Goal: Task Accomplishment & Management: Use online tool/utility

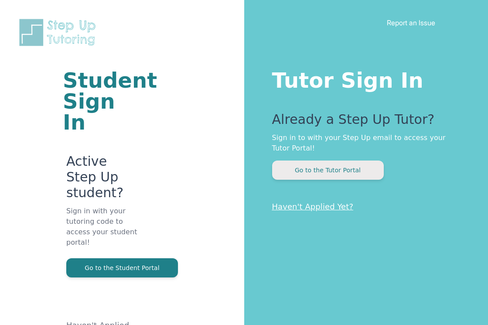
click at [282, 168] on button "Go to the Tutor Portal" at bounding box center [328, 169] width 112 height 19
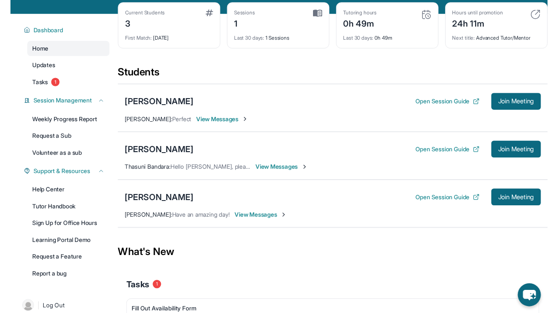
scroll to position [46, 0]
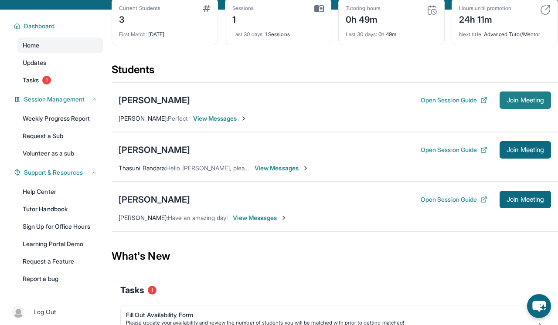
click at [487, 103] on span "Join Meeting" at bounding box center [524, 100] width 37 height 5
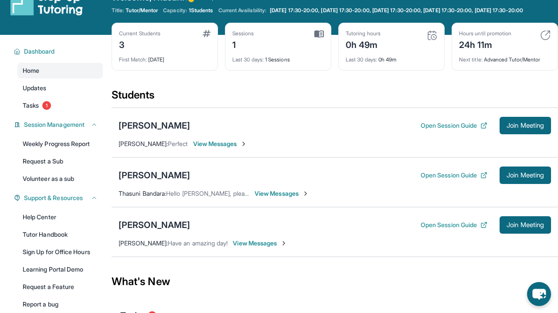
scroll to position [21, 0]
click at [420, 130] on button "Open Session Guide" at bounding box center [453, 125] width 67 height 9
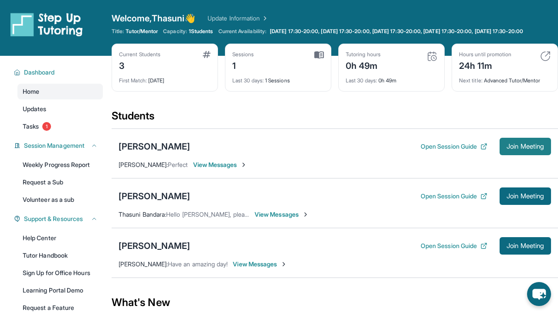
click at [511, 148] on button "Join Meeting" at bounding box center [524, 146] width 51 height 17
